Goal: Task Accomplishment & Management: Use online tool/utility

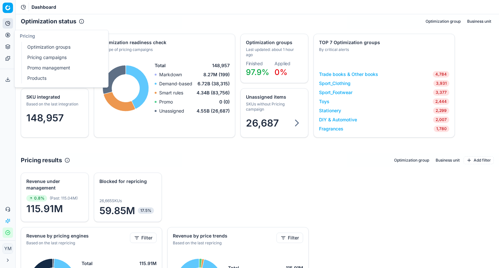
click at [9, 37] on circle at bounding box center [8, 35] width 4 height 4
click at [44, 47] on link "Optimization groups" at bounding box center [63, 47] width 76 height 9
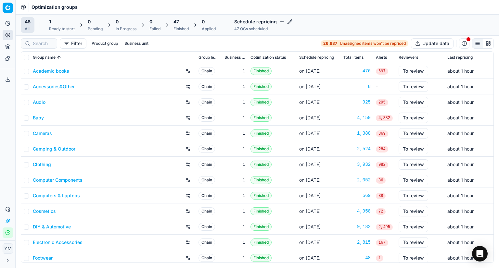
click at [64, 29] on div "Ready to start" at bounding box center [62, 28] width 26 height 5
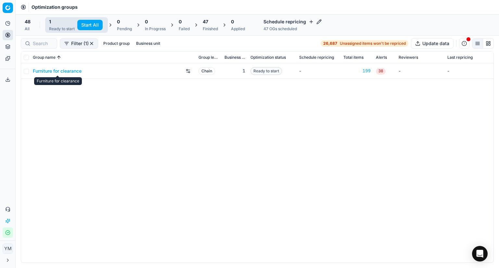
click at [56, 71] on link "Furniture for clearance" at bounding box center [57, 71] width 49 height 6
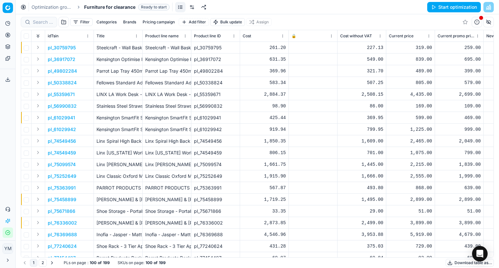
click at [451, 8] on button "Start optimization" at bounding box center [454, 7] width 54 height 10
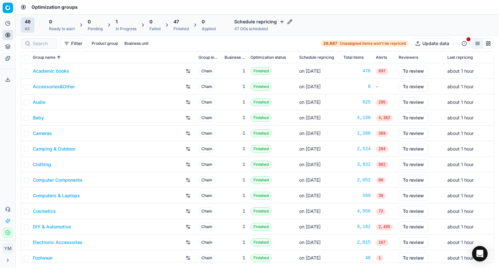
click at [180, 28] on div "Finished" at bounding box center [180, 28] width 15 height 5
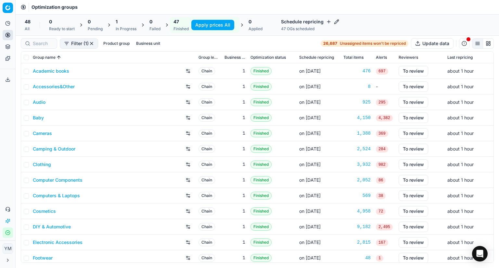
click at [199, 43] on div "Filter (1) Product group Business unit 26,687 Unassigned items won't be reprice…" at bounding box center [257, 43] width 473 height 10
click at [91, 43] on button "button" at bounding box center [91, 43] width 5 height 5
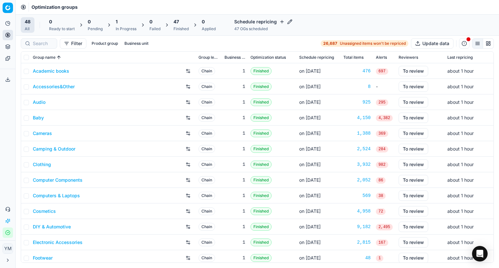
click at [119, 29] on div "In Progress" at bounding box center [126, 28] width 21 height 5
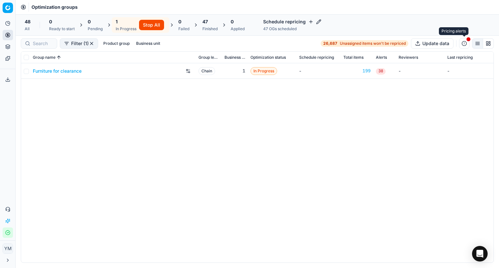
click at [464, 41] on button "button" at bounding box center [464, 43] width 10 height 10
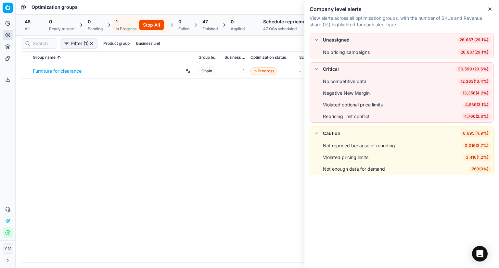
click at [242, 174] on div "Furniture for clearance Chain 1 In Progress - 199 38 - -" at bounding box center [257, 162] width 472 height 199
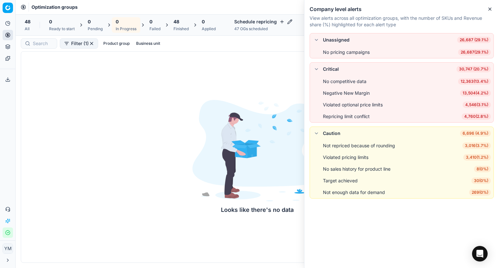
click at [186, 22] on div "48" at bounding box center [180, 22] width 15 height 6
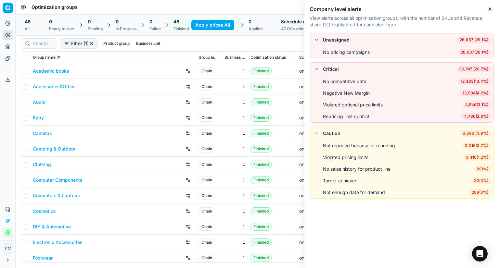
click at [210, 26] on button "Apply prices All" at bounding box center [212, 25] width 43 height 10
click at [491, 9] on icon "button" at bounding box center [489, 8] width 5 height 5
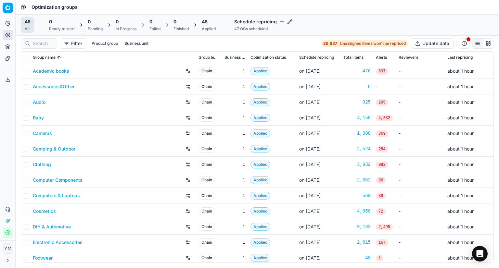
click at [208, 28] on div "Applied" at bounding box center [209, 28] width 14 height 5
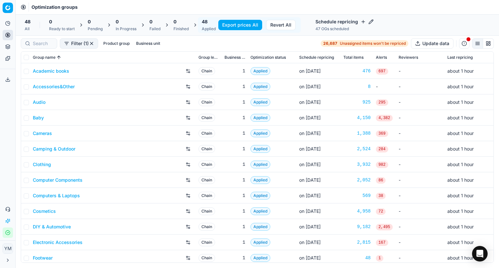
click at [243, 25] on button "Export prices All" at bounding box center [240, 25] width 44 height 10
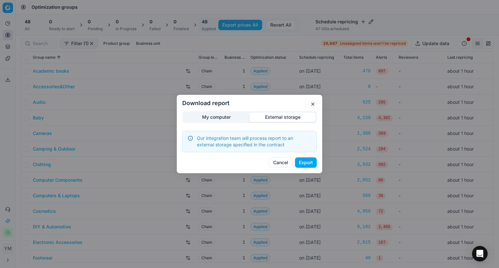
click at [270, 86] on div "Download report My computer External storage Our integration team will process …" at bounding box center [249, 134] width 499 height 268
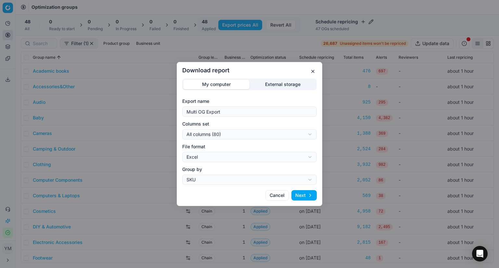
click at [227, 117] on div "My computer External storage Export name Multi OG Export Columns set All column…" at bounding box center [249, 132] width 134 height 107
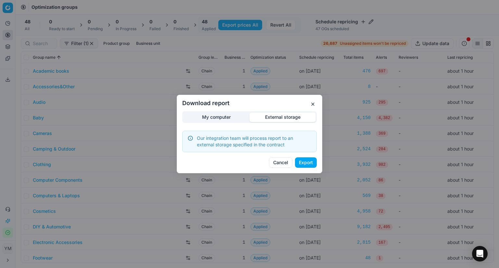
click at [290, 80] on div "Download report My computer External storage Our integration team will process …" at bounding box center [249, 134] width 499 height 268
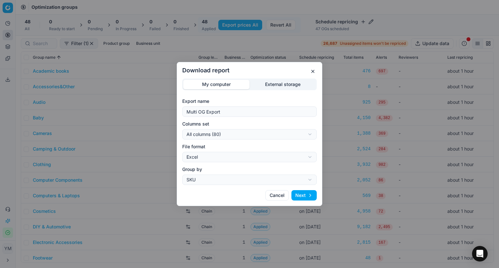
click at [204, 115] on div "My computer External storage Export name Multi OG Export Columns set All column…" at bounding box center [249, 132] width 134 height 107
click at [296, 194] on button "Next" at bounding box center [303, 195] width 25 height 10
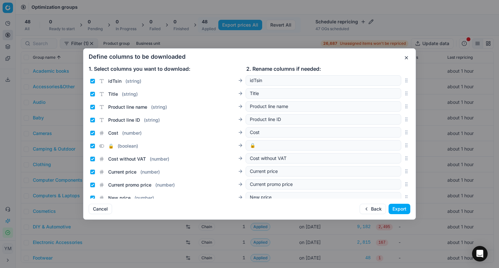
click at [396, 210] on button "Export" at bounding box center [400, 209] width 22 height 10
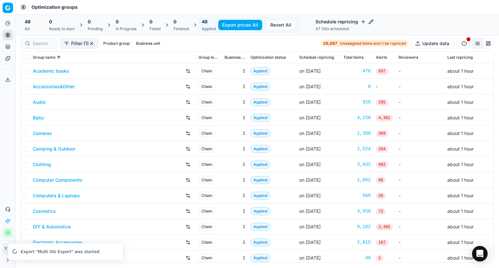
click at [239, 22] on button "Export prices All" at bounding box center [240, 25] width 44 height 10
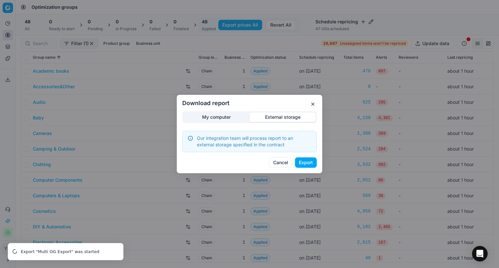
click at [272, 82] on div "Download report My computer External storage Our integration team will process …" at bounding box center [249, 134] width 499 height 268
click at [304, 162] on button "Export" at bounding box center [306, 163] width 22 height 10
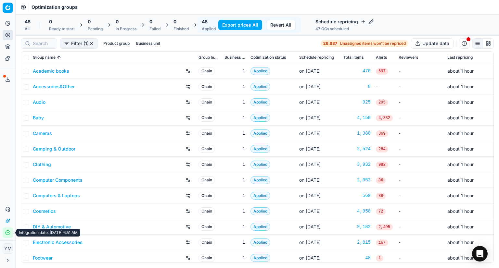
click at [5, 236] on button "Integration status" at bounding box center [8, 233] width 10 height 10
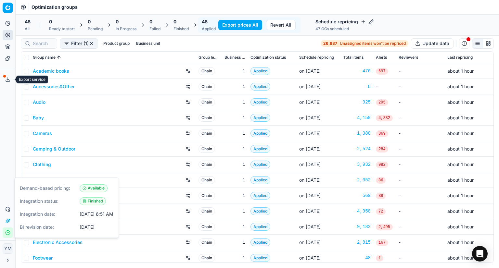
click at [8, 76] on button "Export service" at bounding box center [8, 79] width 10 height 10
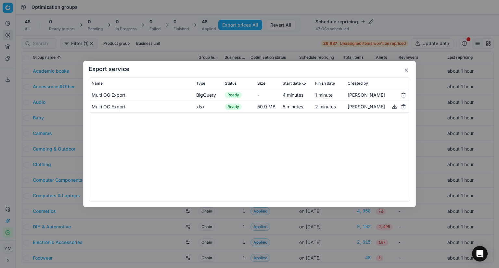
click at [393, 106] on button "button" at bounding box center [394, 107] width 8 height 8
click at [407, 69] on button "button" at bounding box center [406, 70] width 8 height 8
